Goal: Information Seeking & Learning: Learn about a topic

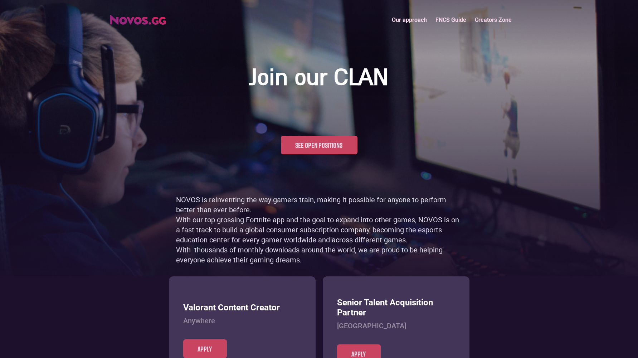
scroll to position [348, 0]
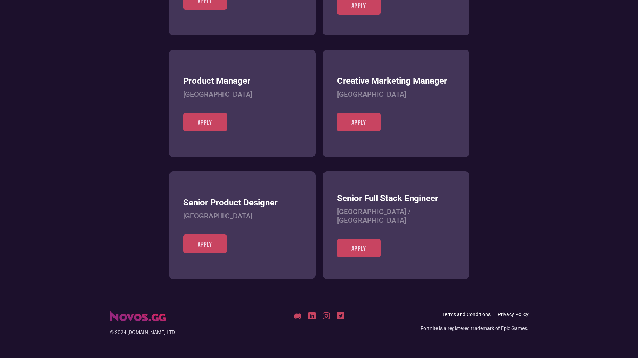
scroll to position [276, 0]
